Goal: Task Accomplishment & Management: Use online tool/utility

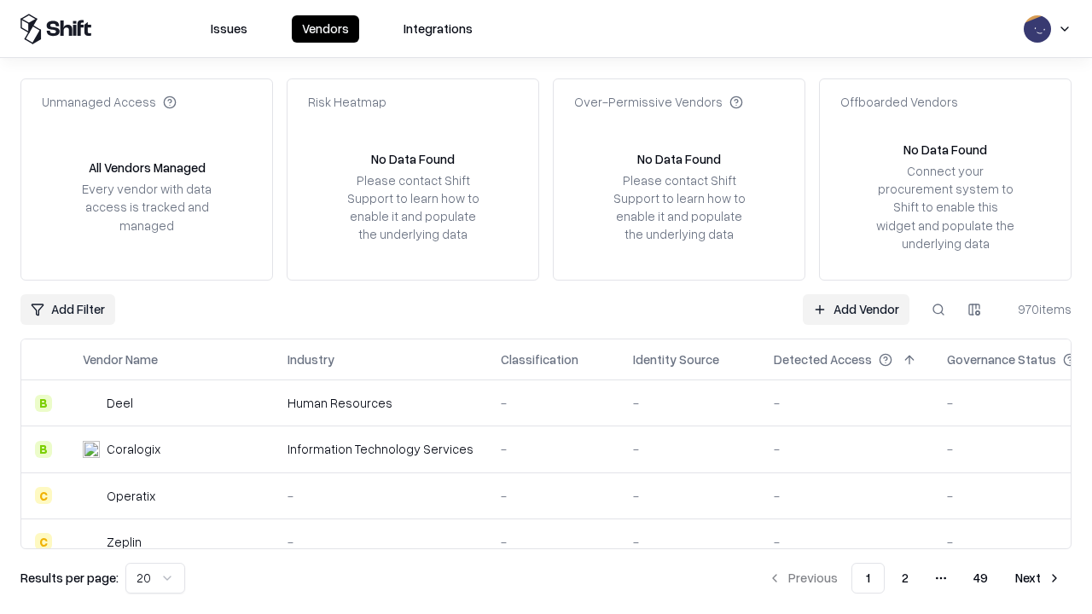
click at [856, 309] on link "Add Vendor" at bounding box center [856, 309] width 107 height 31
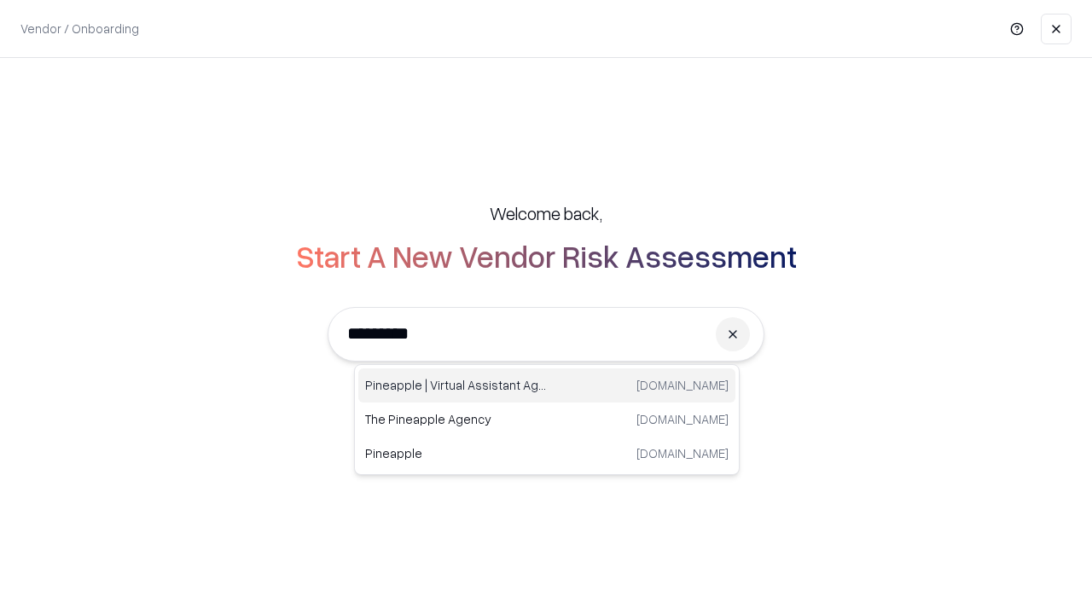
click at [547, 386] on div "Pineapple | Virtual Assistant Agency [DOMAIN_NAME]" at bounding box center [546, 385] width 377 height 34
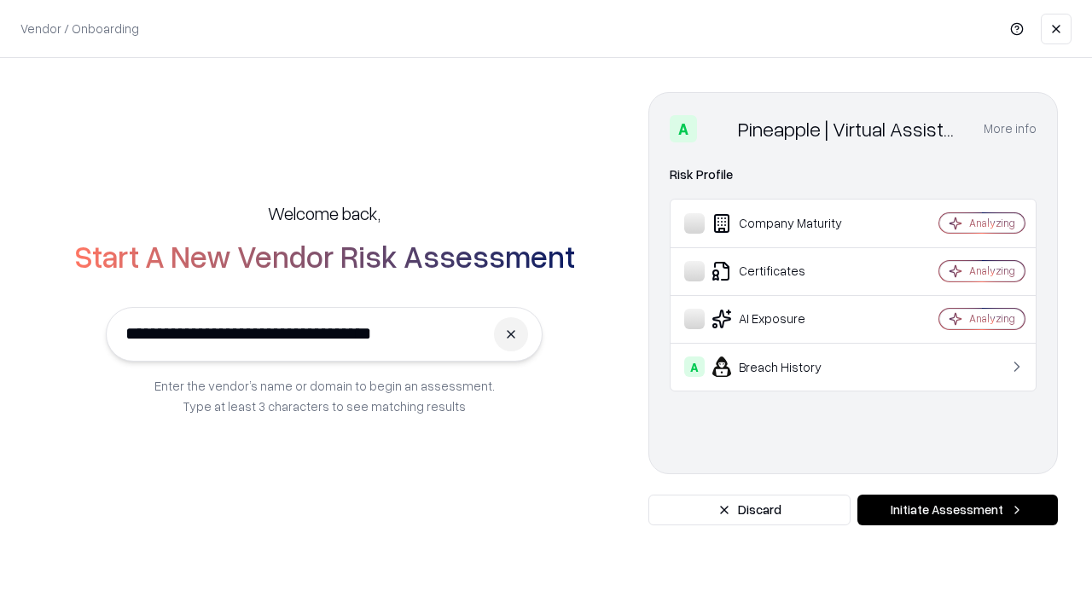
type input "**********"
click at [957, 510] on button "Initiate Assessment" at bounding box center [957, 510] width 200 height 31
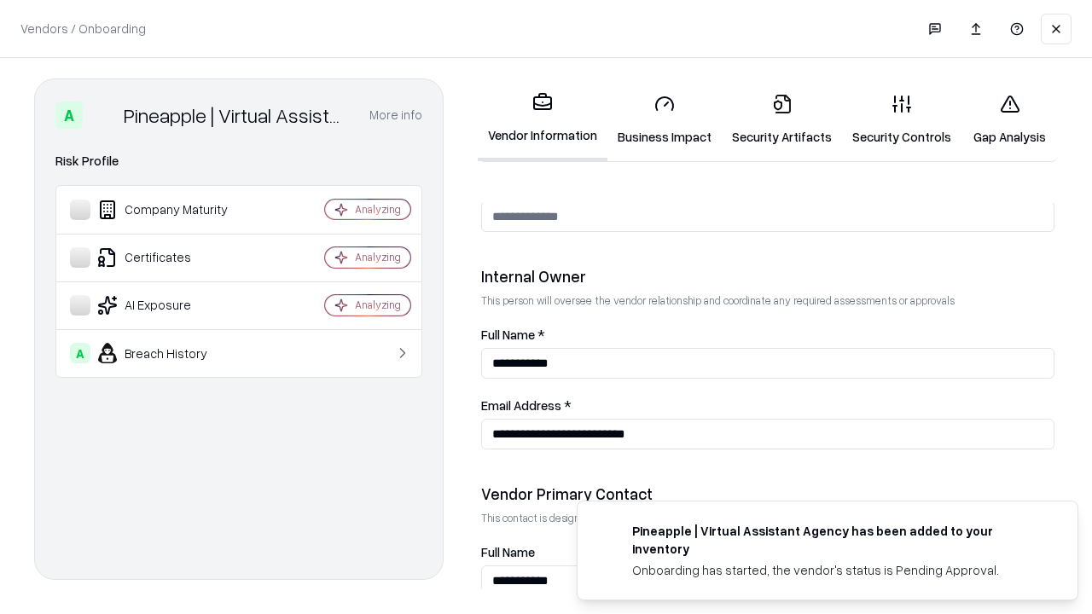
scroll to position [884, 0]
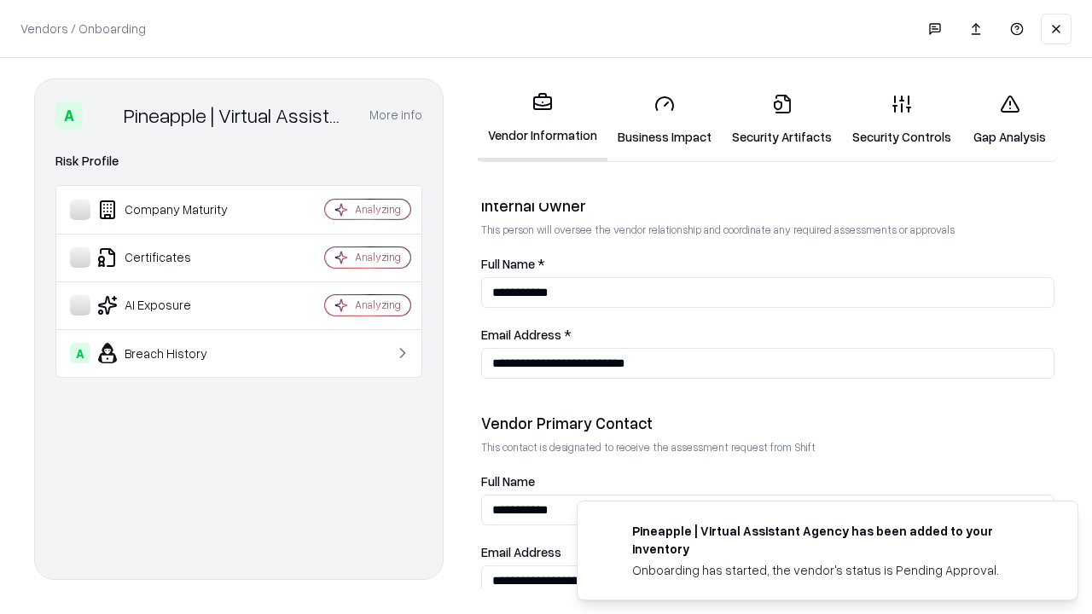
click at [664, 119] on link "Business Impact" at bounding box center [664, 119] width 114 height 79
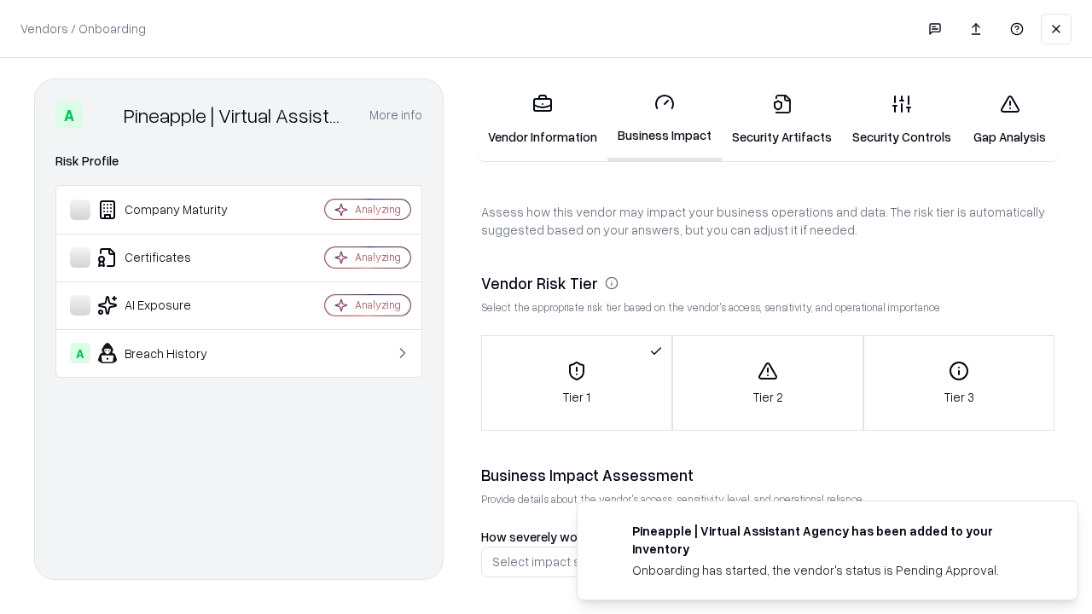
click at [1009, 119] on link "Gap Analysis" at bounding box center [1009, 119] width 96 height 79
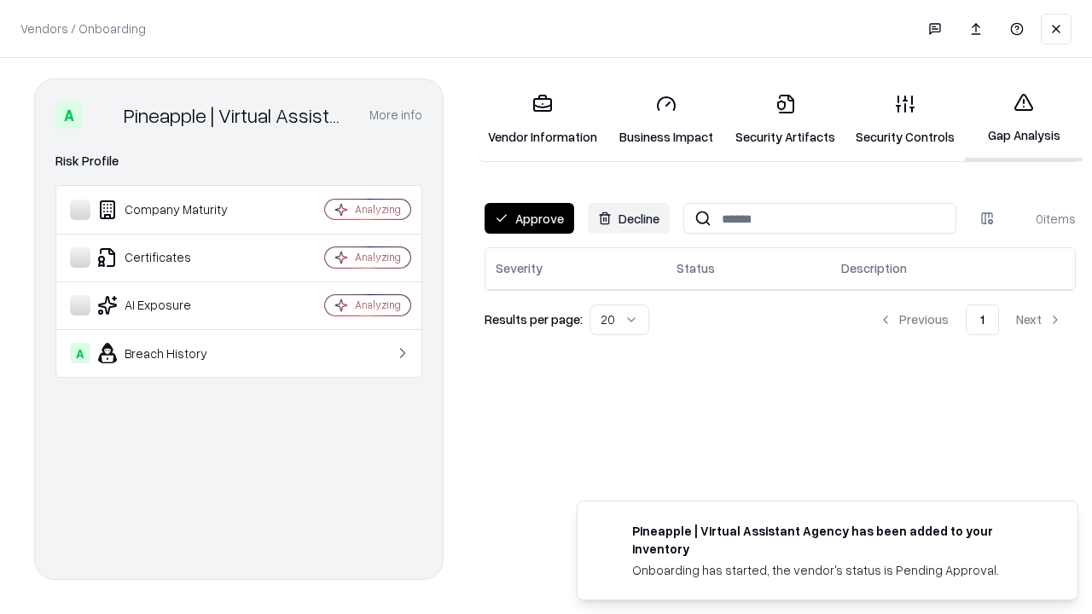
click at [529, 218] on button "Approve" at bounding box center [529, 218] width 90 height 31
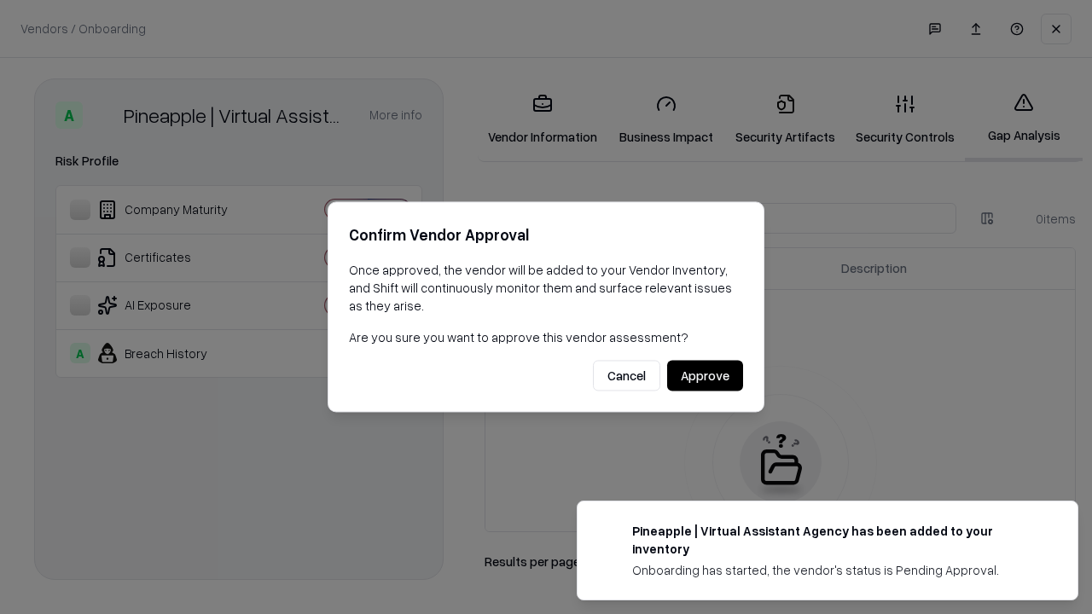
click at [705, 375] on button "Approve" at bounding box center [705, 376] width 76 height 31
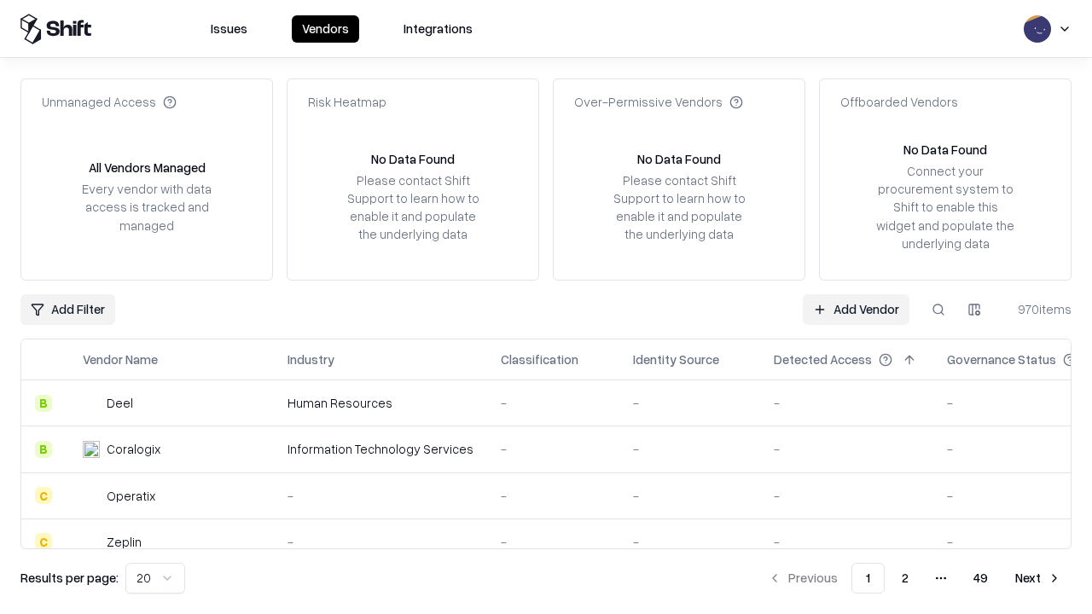
type input "**********"
click at [856, 309] on link "Add Vendor" at bounding box center [856, 309] width 107 height 31
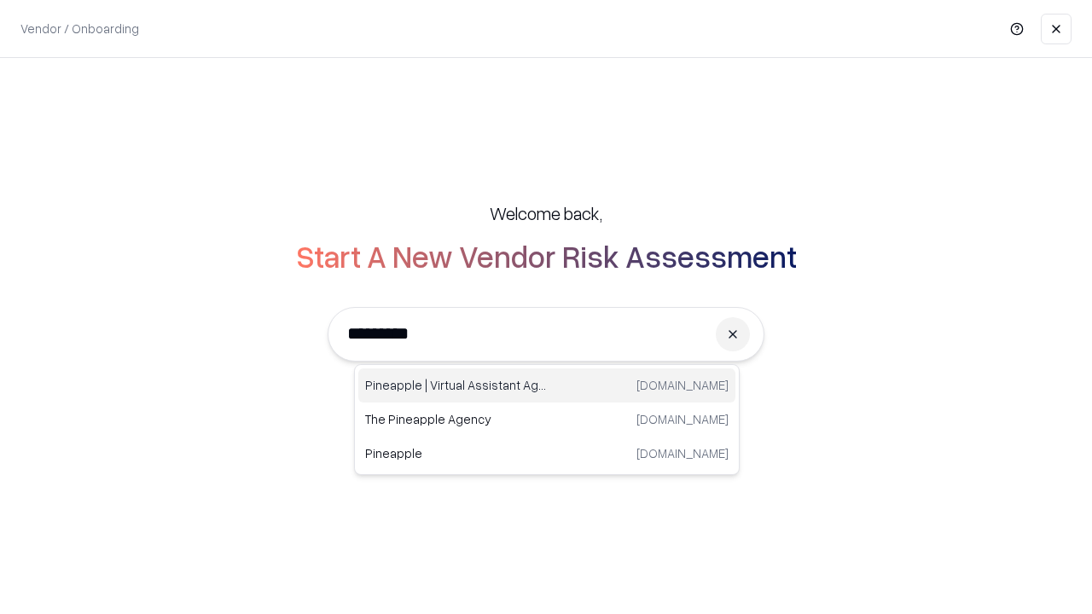
click at [547, 386] on div "Pineapple | Virtual Assistant Agency [DOMAIN_NAME]" at bounding box center [546, 385] width 377 height 34
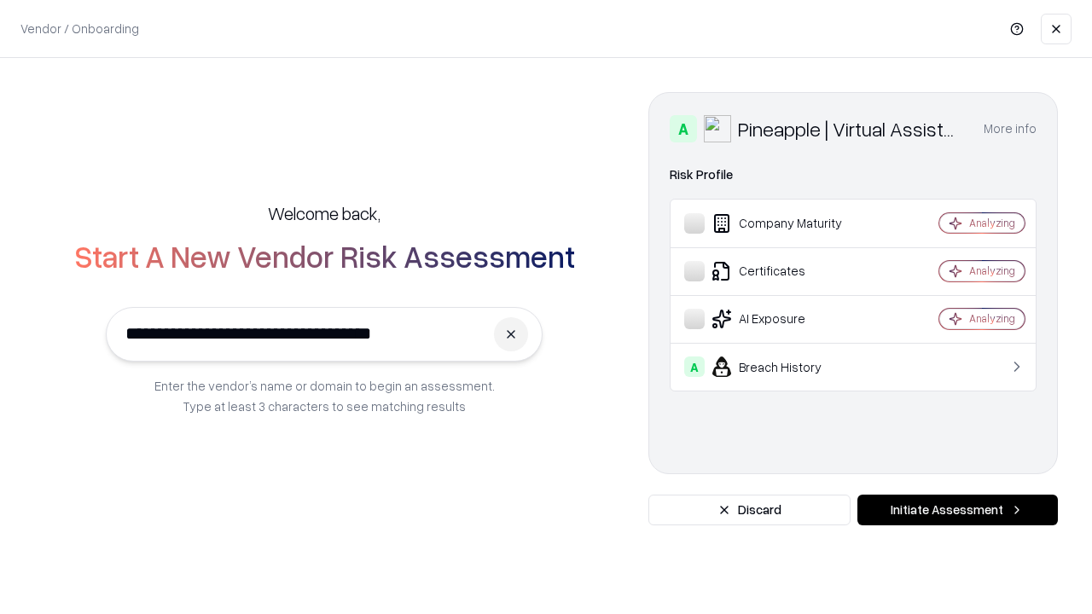
type input "**********"
click at [957, 510] on button "Initiate Assessment" at bounding box center [957, 510] width 200 height 31
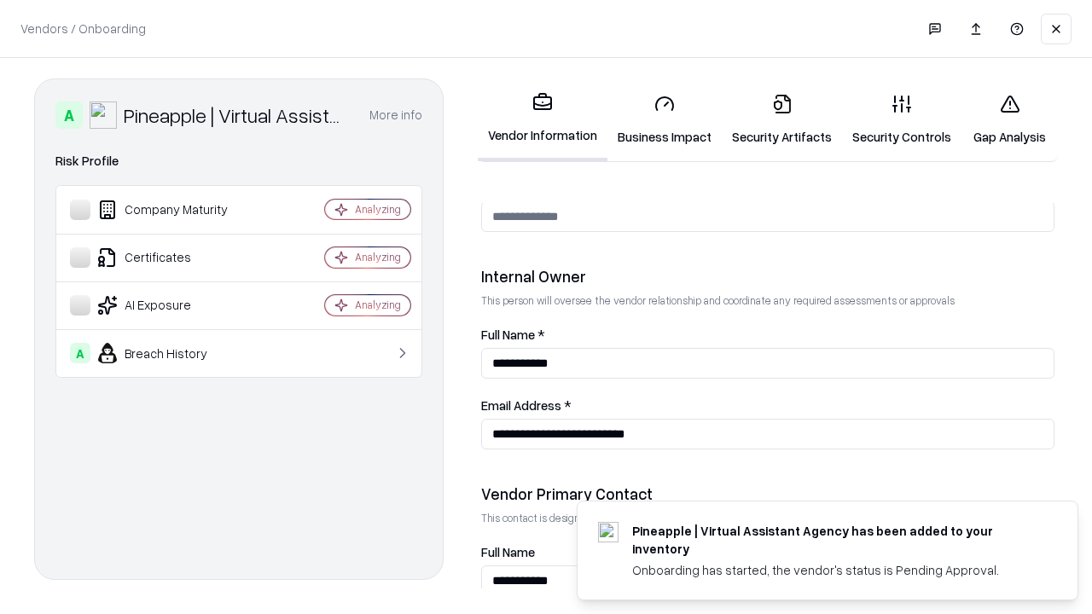
scroll to position [884, 0]
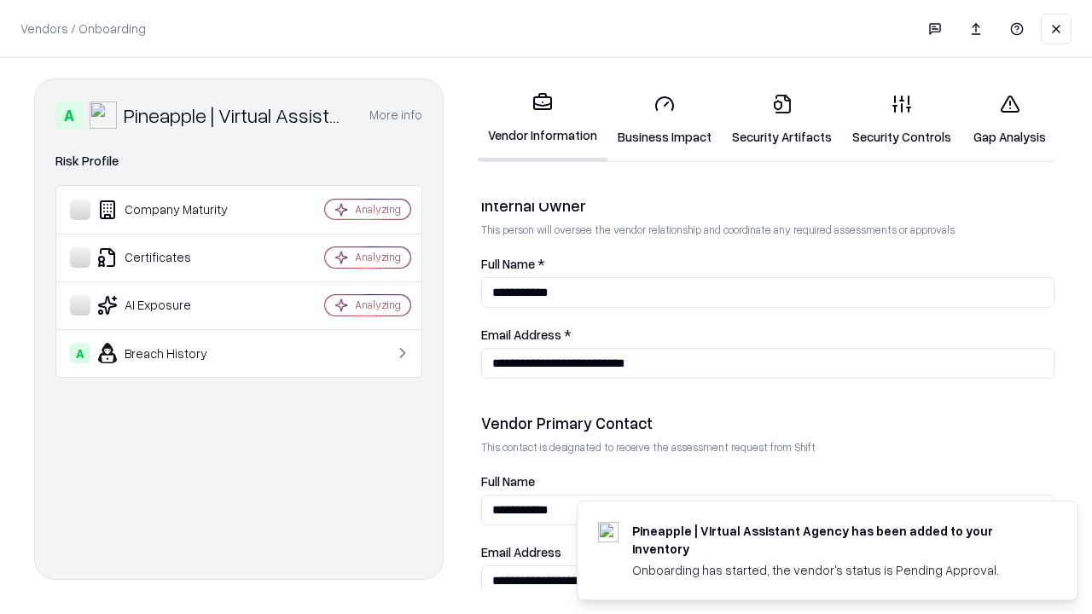
click at [1009, 119] on link "Gap Analysis" at bounding box center [1009, 119] width 96 height 79
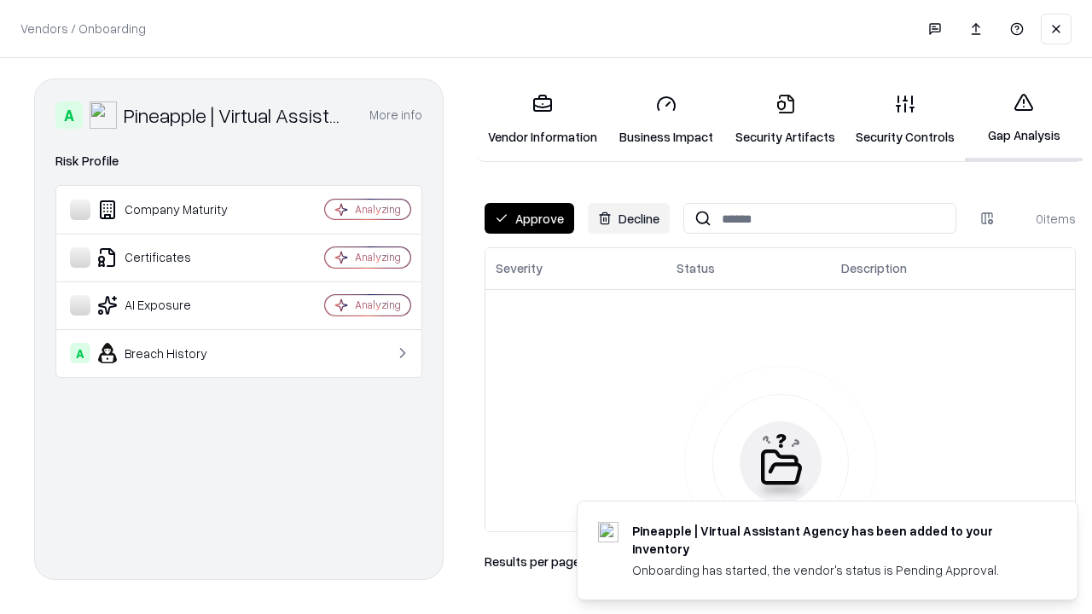
click at [529, 218] on button "Approve" at bounding box center [529, 218] width 90 height 31
